Goal: Task Accomplishment & Management: Use online tool/utility

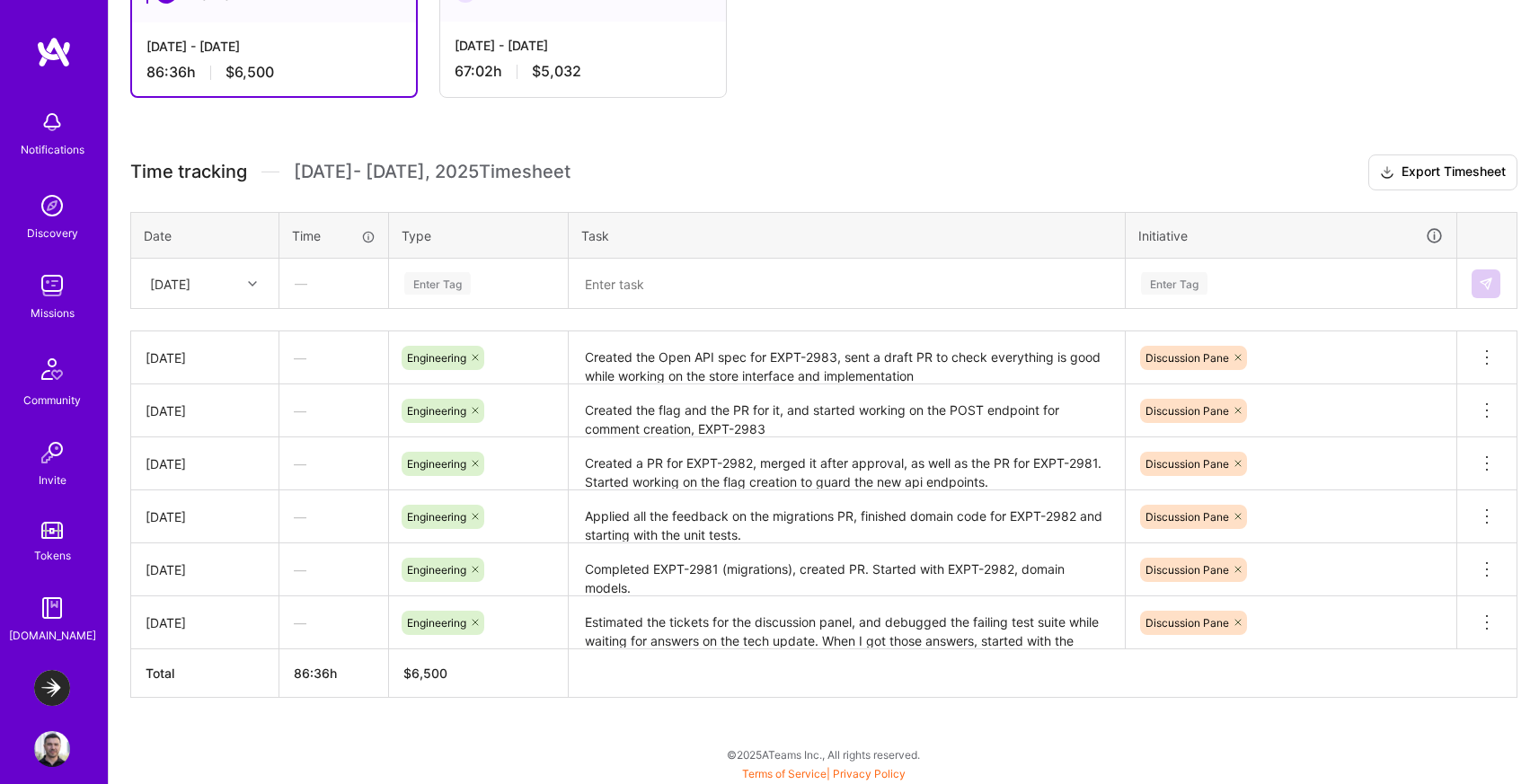
scroll to position [408, 0]
click at [232, 271] on div "[DATE]" at bounding box center [191, 283] width 100 height 30
click at [203, 556] on div "[DATE]" at bounding box center [205, 562] width 146 height 33
click at [453, 279] on div "Enter Tag" at bounding box center [438, 283] width 67 height 28
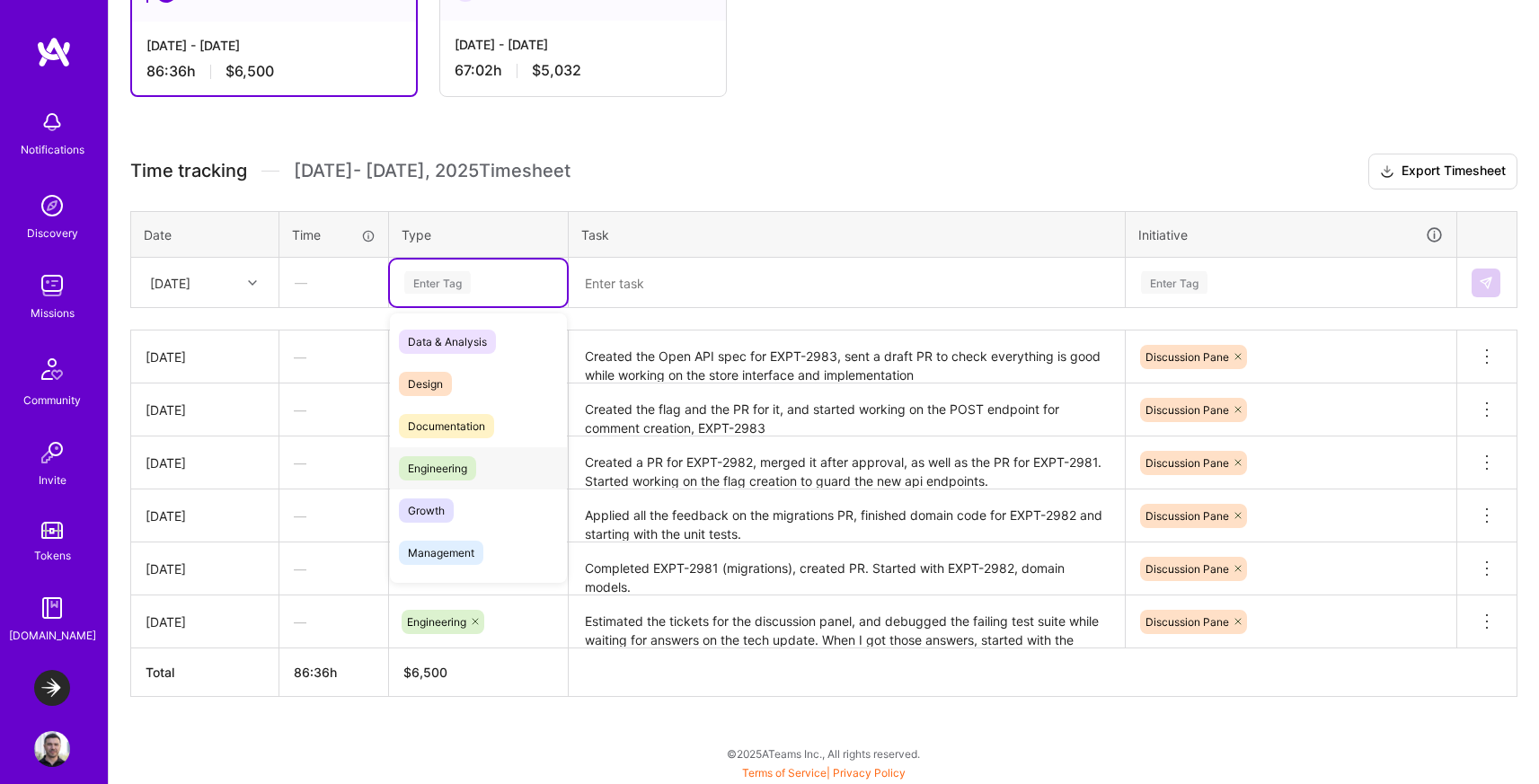
click at [423, 472] on span "Engineering" at bounding box center [437, 468] width 77 height 24
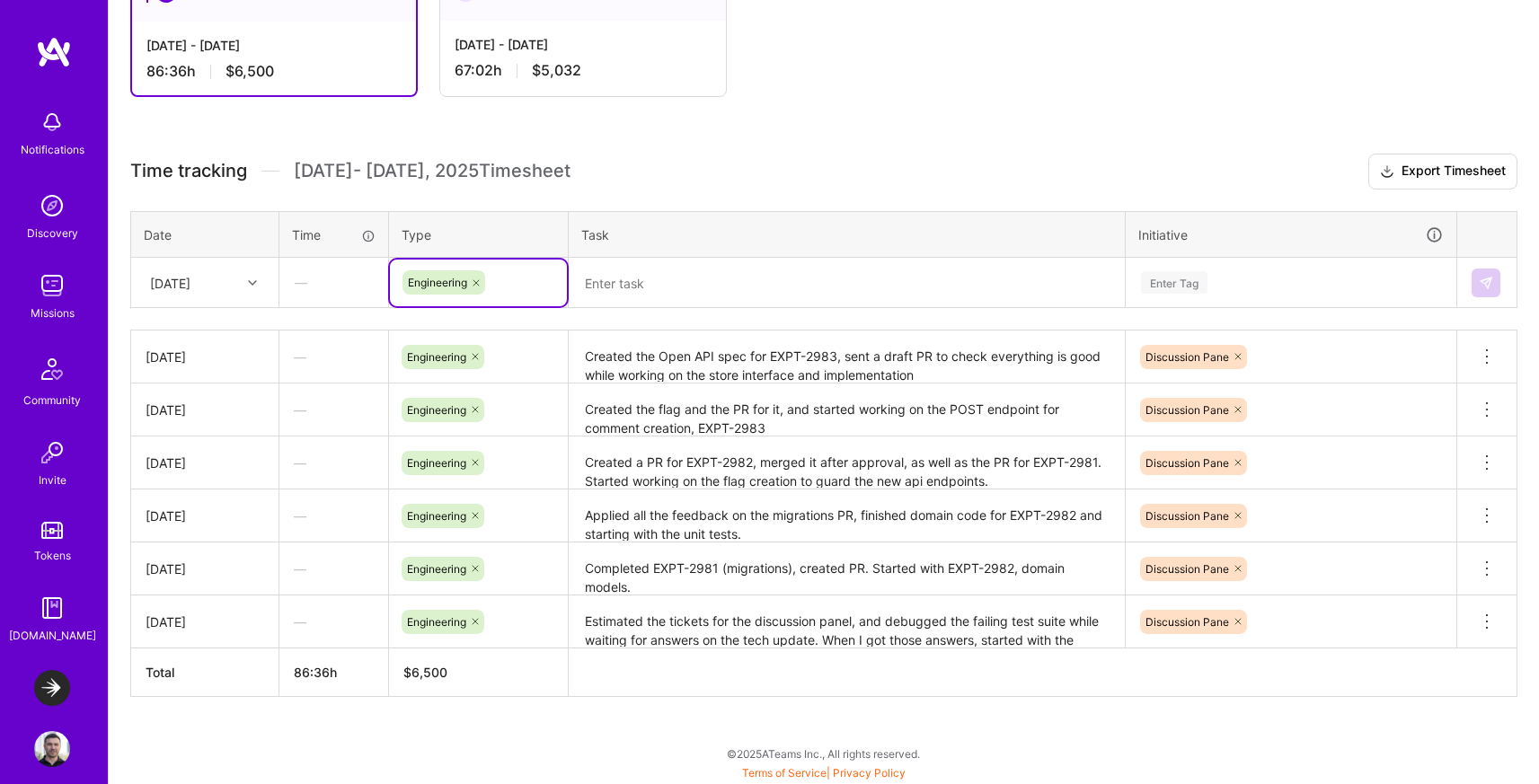
click at [676, 283] on textarea at bounding box center [846, 283] width 553 height 47
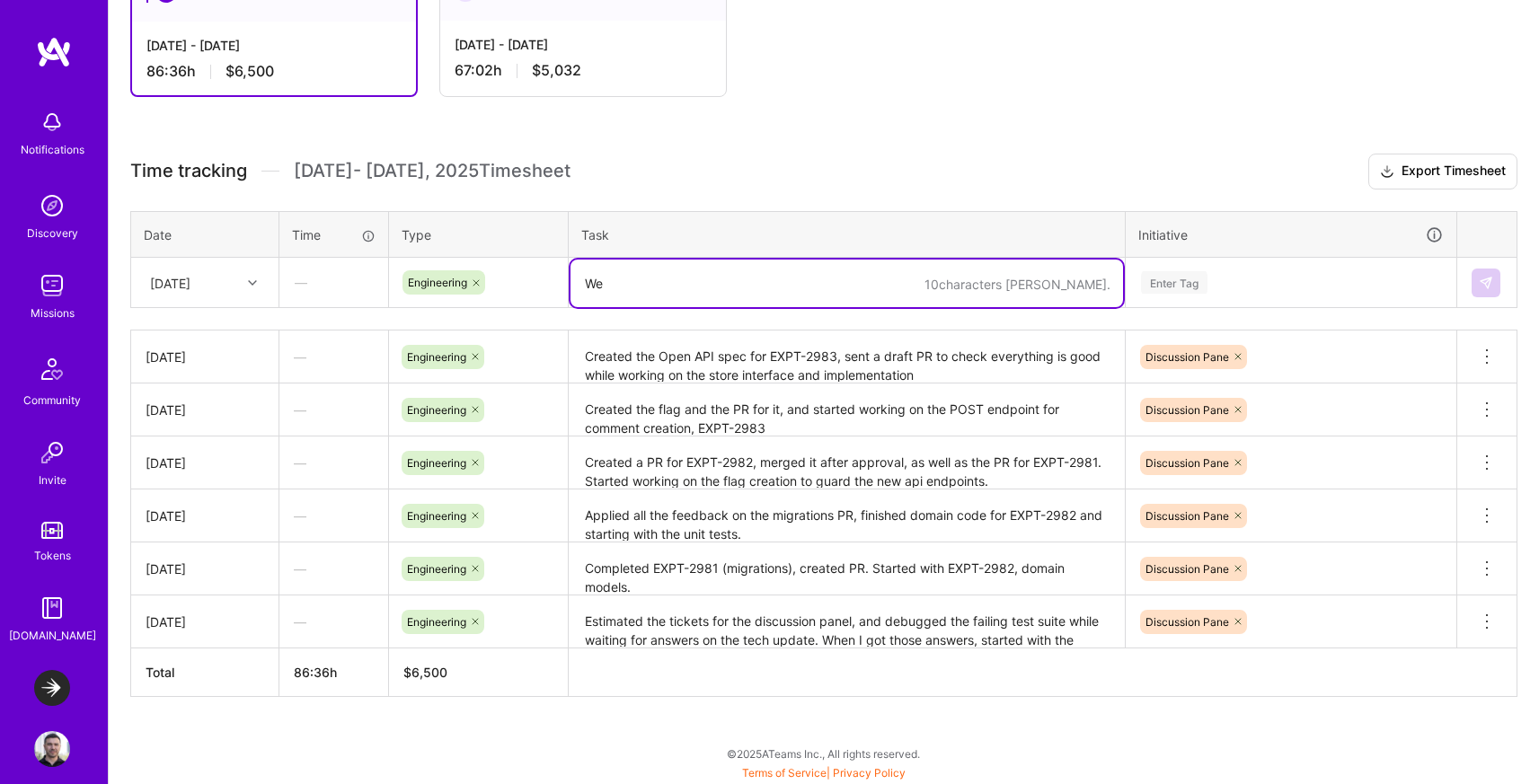
type textarea "W"
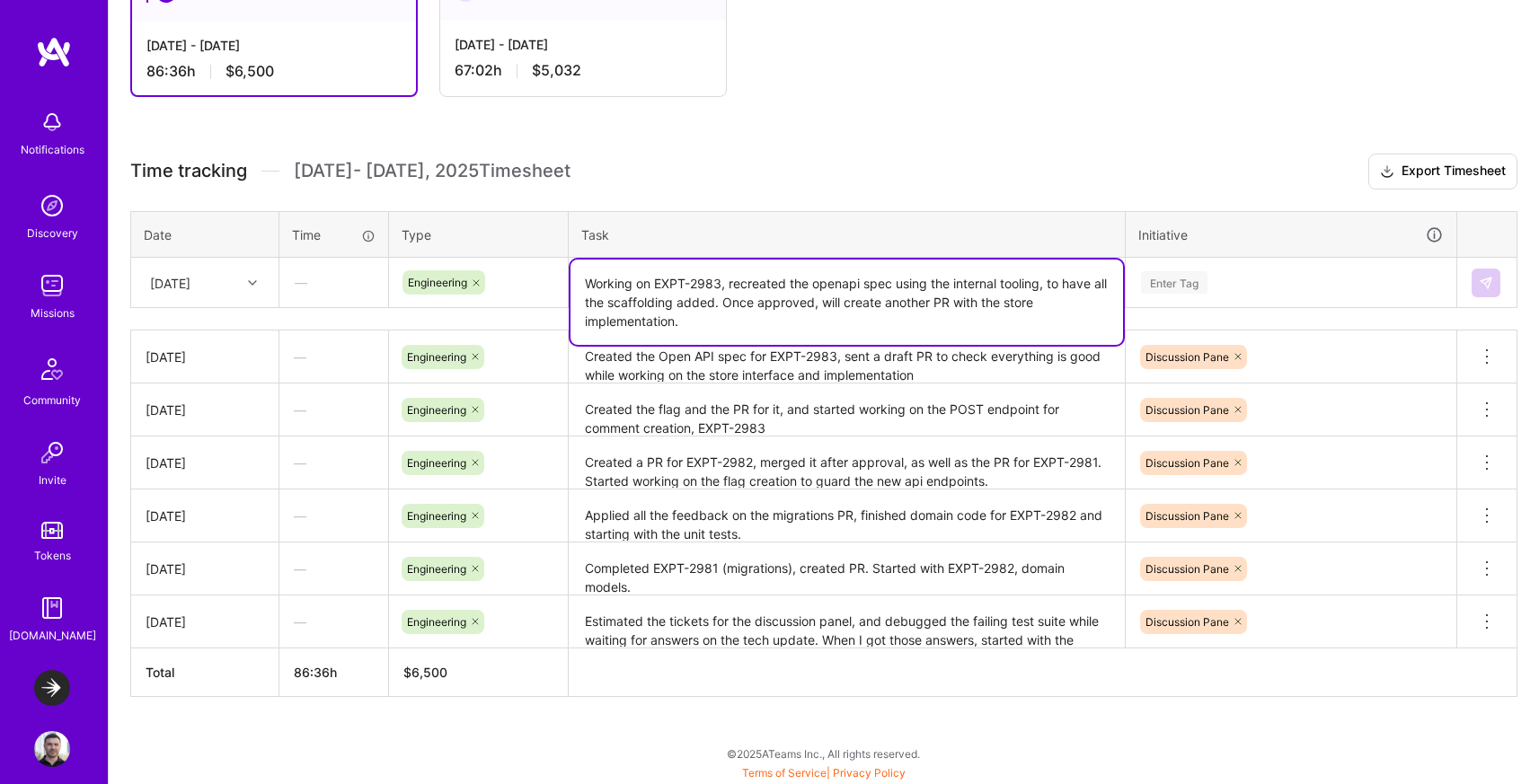
type textarea "Working on EXPT-2983, recreated the openapi spec using the internal tooling, to…"
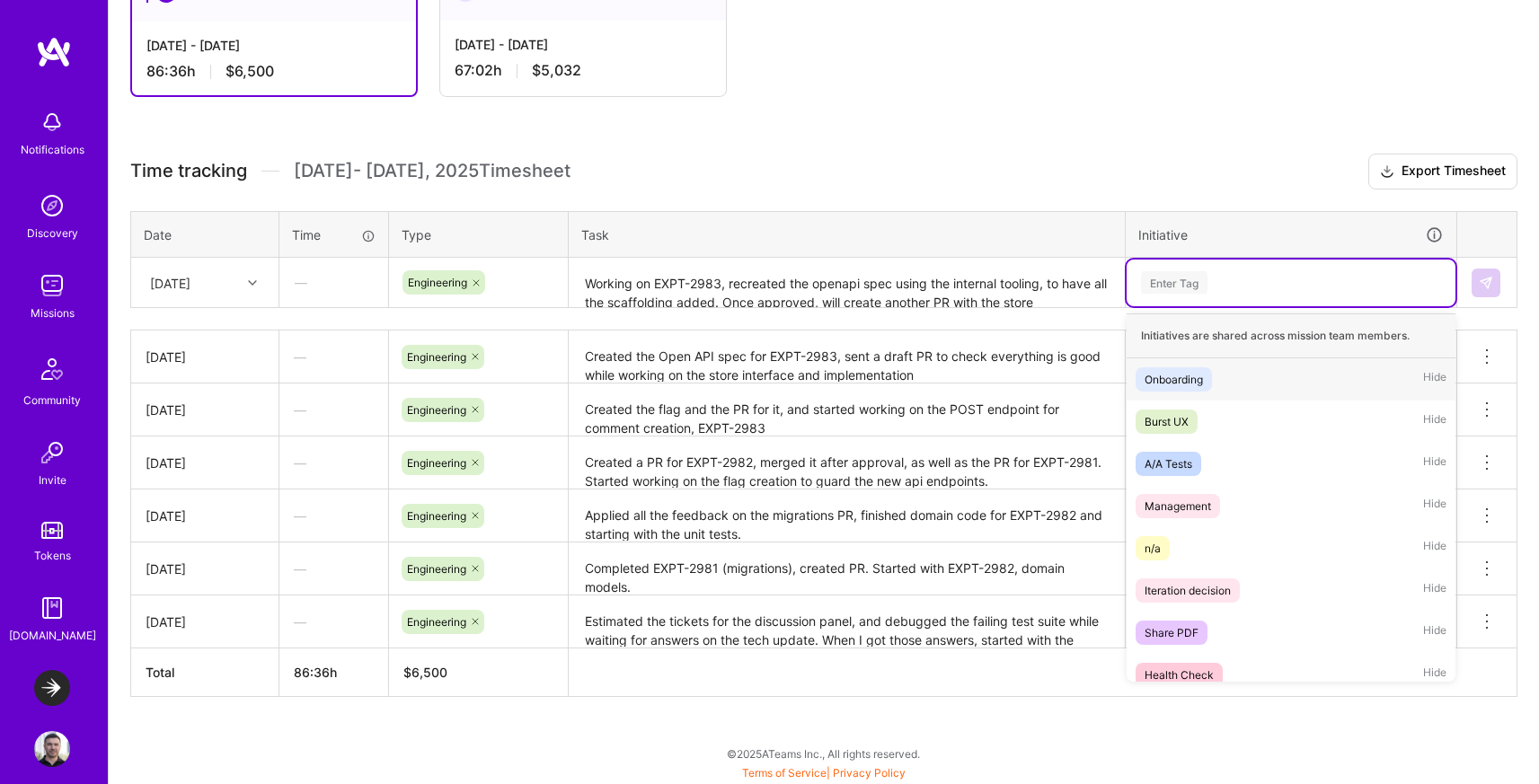
click at [1183, 280] on div "Enter Tag" at bounding box center [1174, 283] width 67 height 28
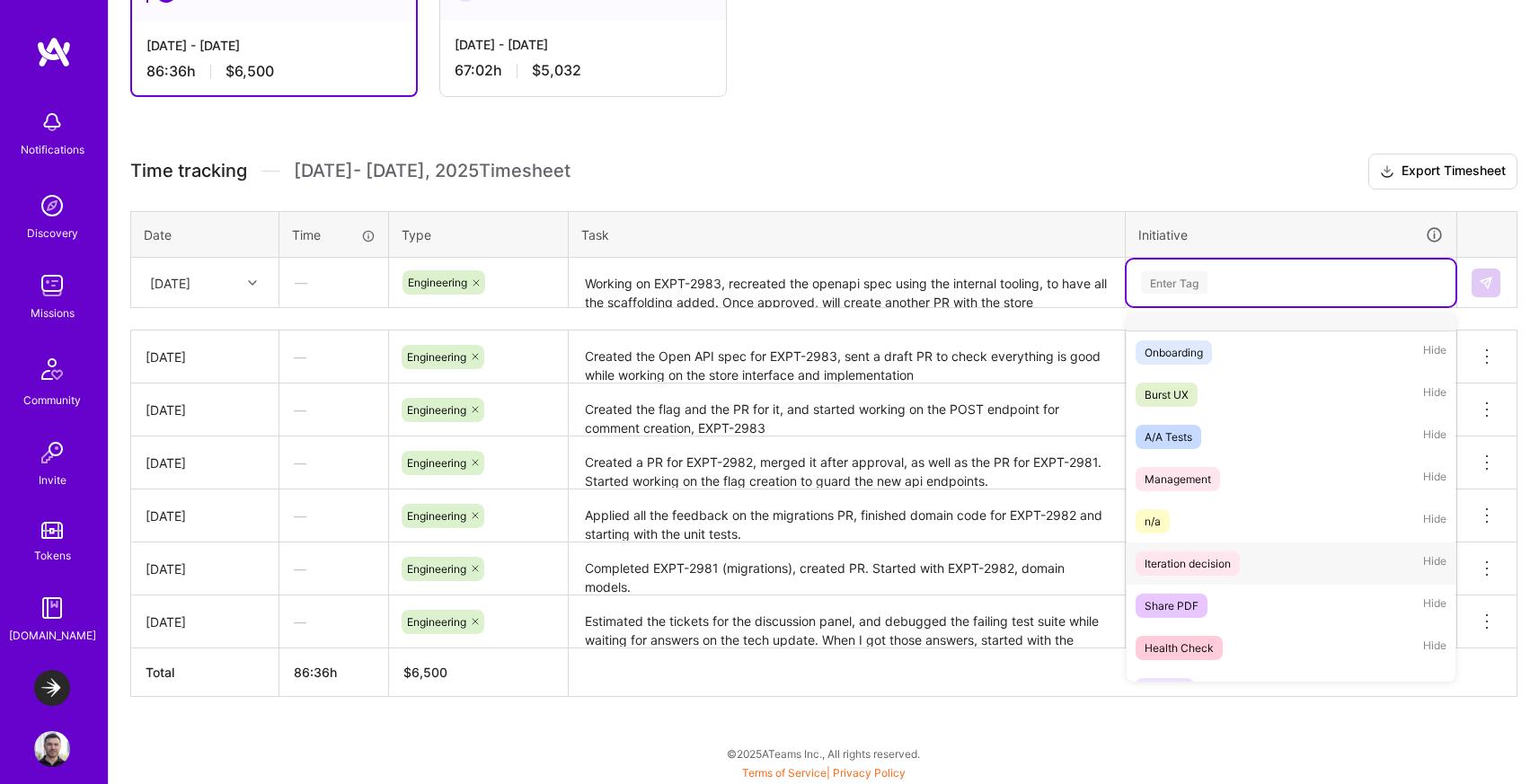
scroll to position [478, 0]
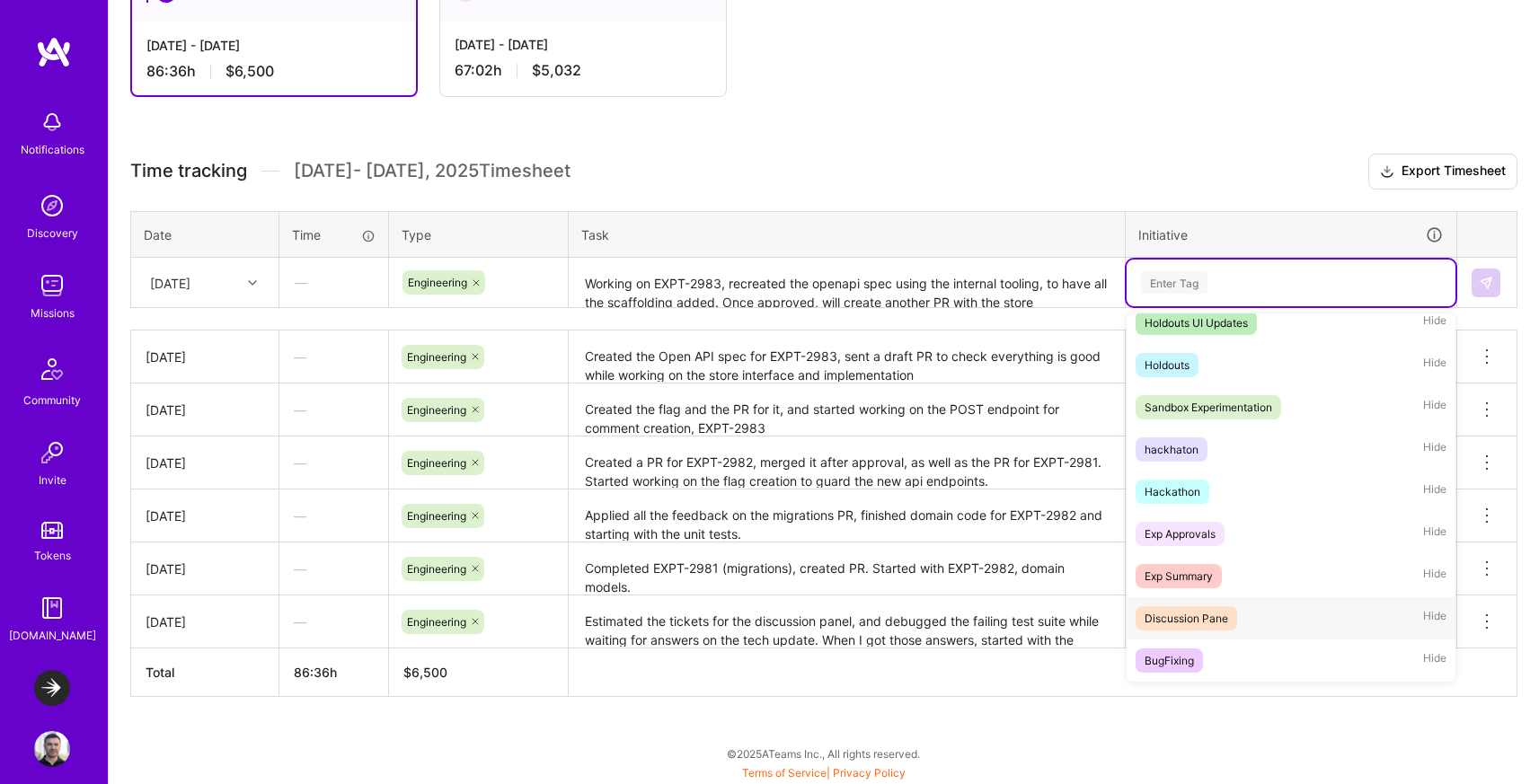
click at [1196, 612] on div "Discussion Pane" at bounding box center [1186, 618] width 84 height 19
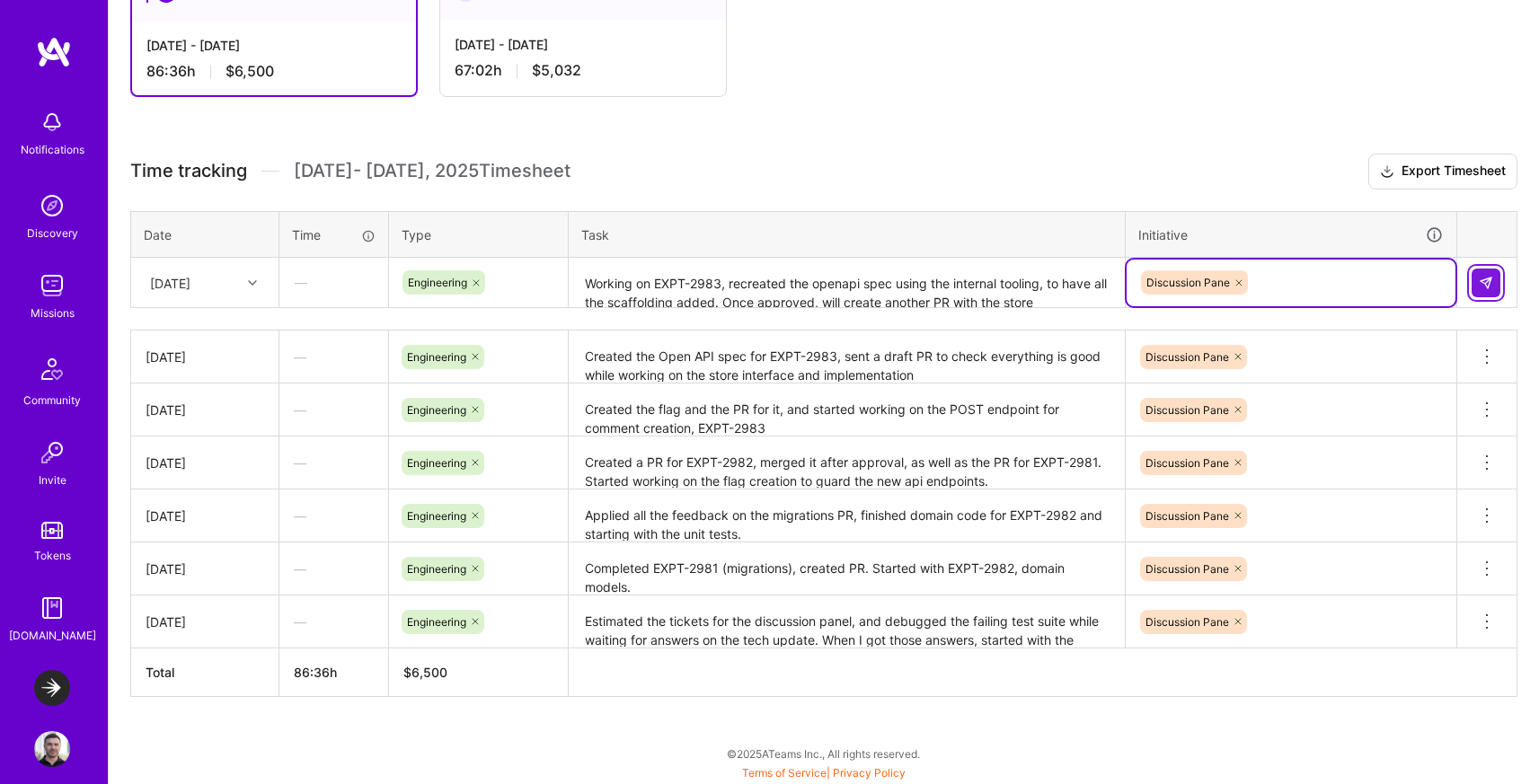
click at [1492, 277] on img at bounding box center [1486, 283] width 14 height 14
